Goal: Information Seeking & Learning: Check status

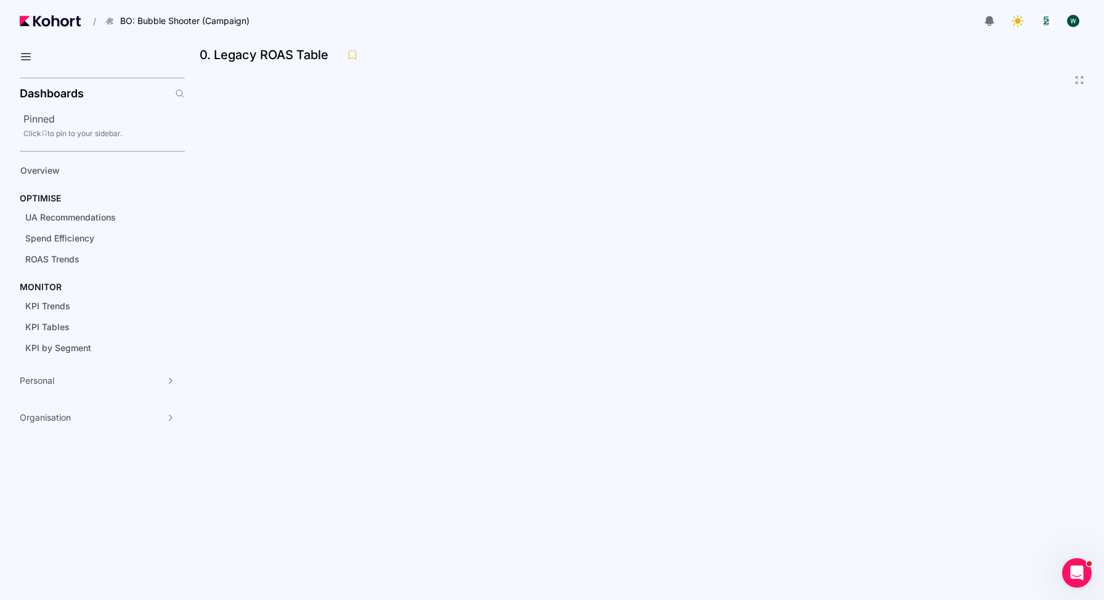
click at [854, 57] on div "0. Legacy ROAS Table" at bounding box center [640, 55] width 880 height 18
click at [817, 57] on div "0. Legacy ROAS Table" at bounding box center [640, 55] width 880 height 18
click at [876, 46] on div "0. Legacy ROAS Table" at bounding box center [640, 55] width 880 height 18
click at [68, 261] on span "ROAS Trends" at bounding box center [52, 259] width 54 height 10
click at [736, 57] on div at bounding box center [645, 64] width 870 height 21
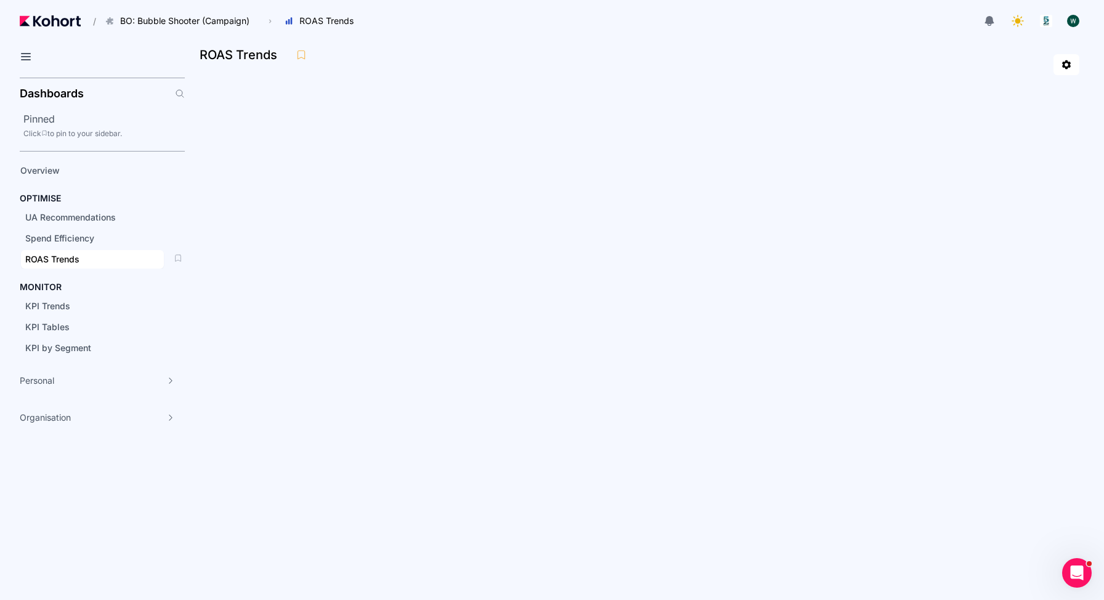
click at [89, 257] on div "ROAS Trends" at bounding box center [92, 259] width 134 height 12
click at [78, 258] on span "ROAS Trends" at bounding box center [52, 259] width 54 height 10
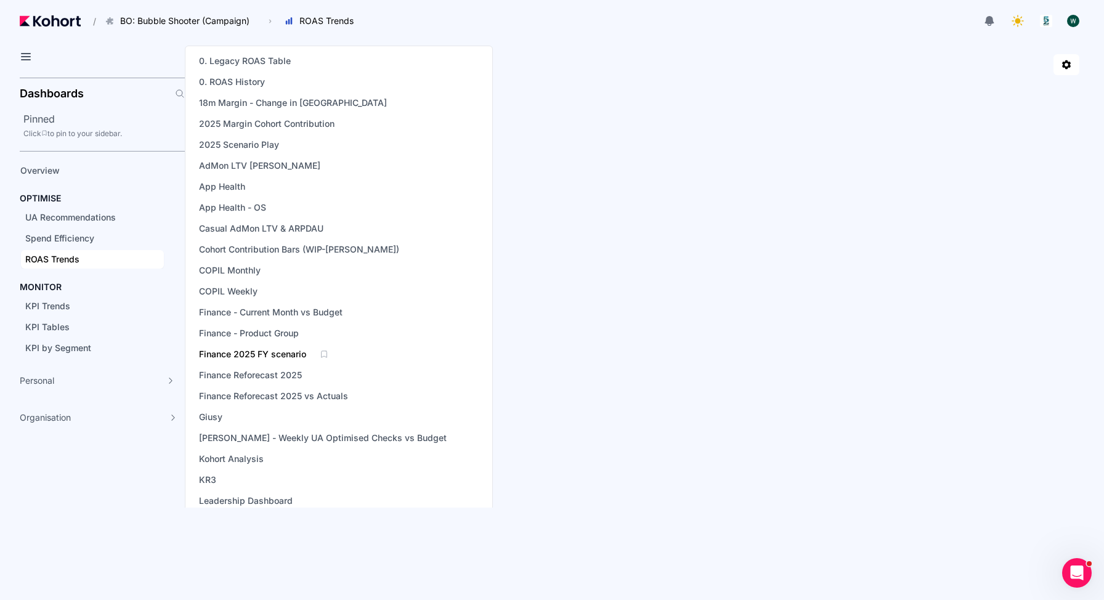
click at [282, 356] on span "Finance 2025 FY scenario" at bounding box center [252, 354] width 107 height 12
